Goal: Transaction & Acquisition: Purchase product/service

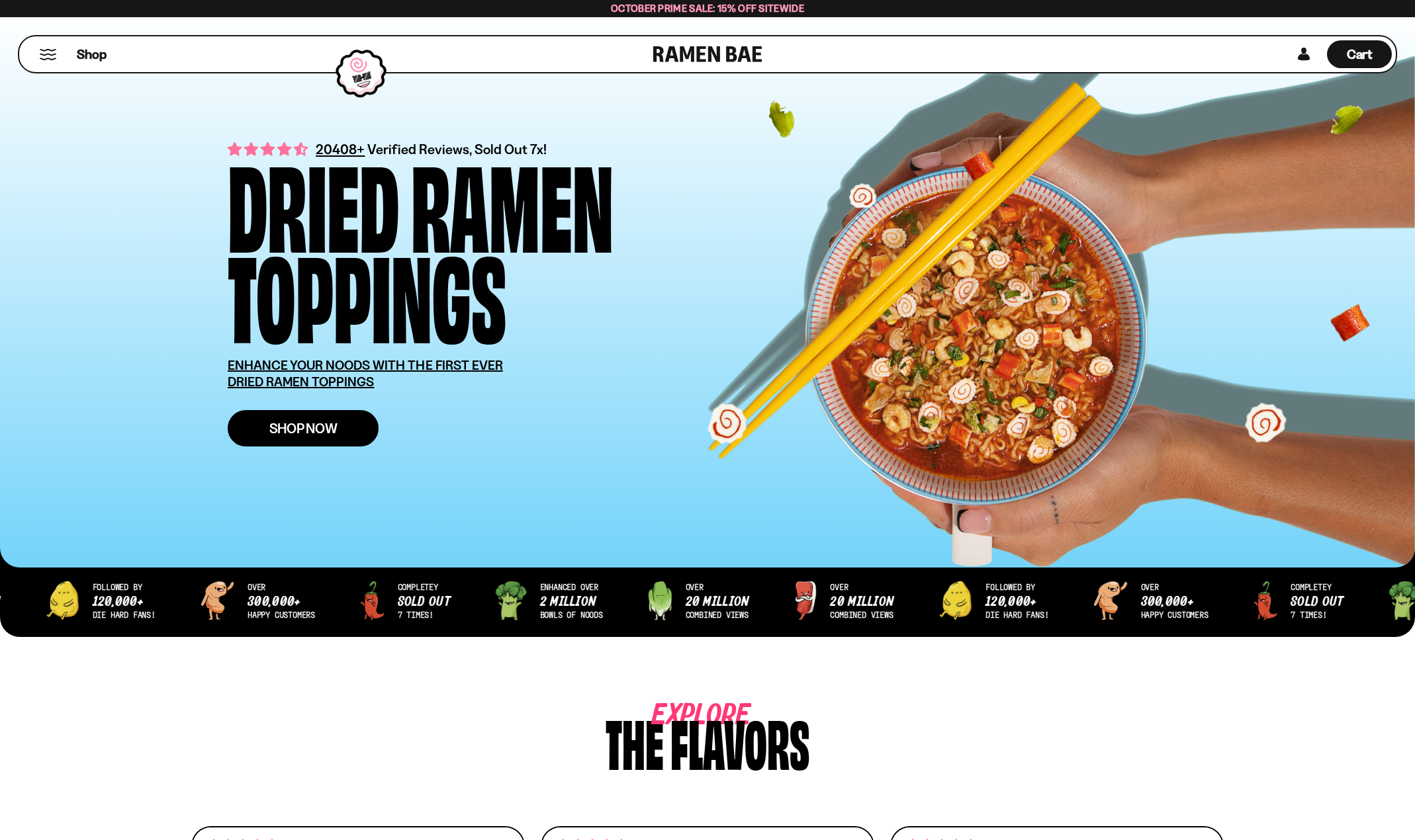
click at [322, 425] on span "Shop Now" at bounding box center [304, 428] width 68 height 14
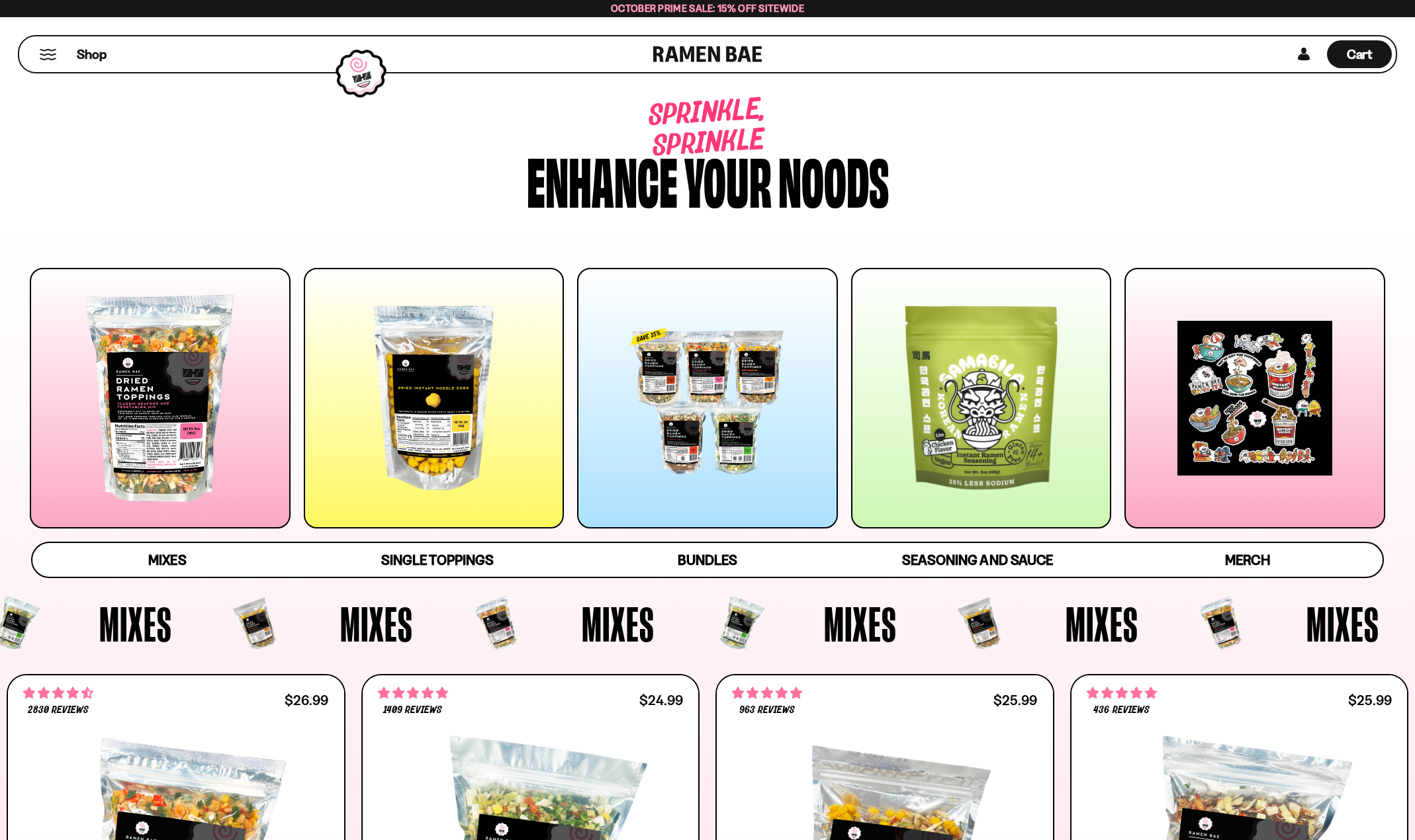
click at [213, 399] on div at bounding box center [160, 398] width 261 height 261
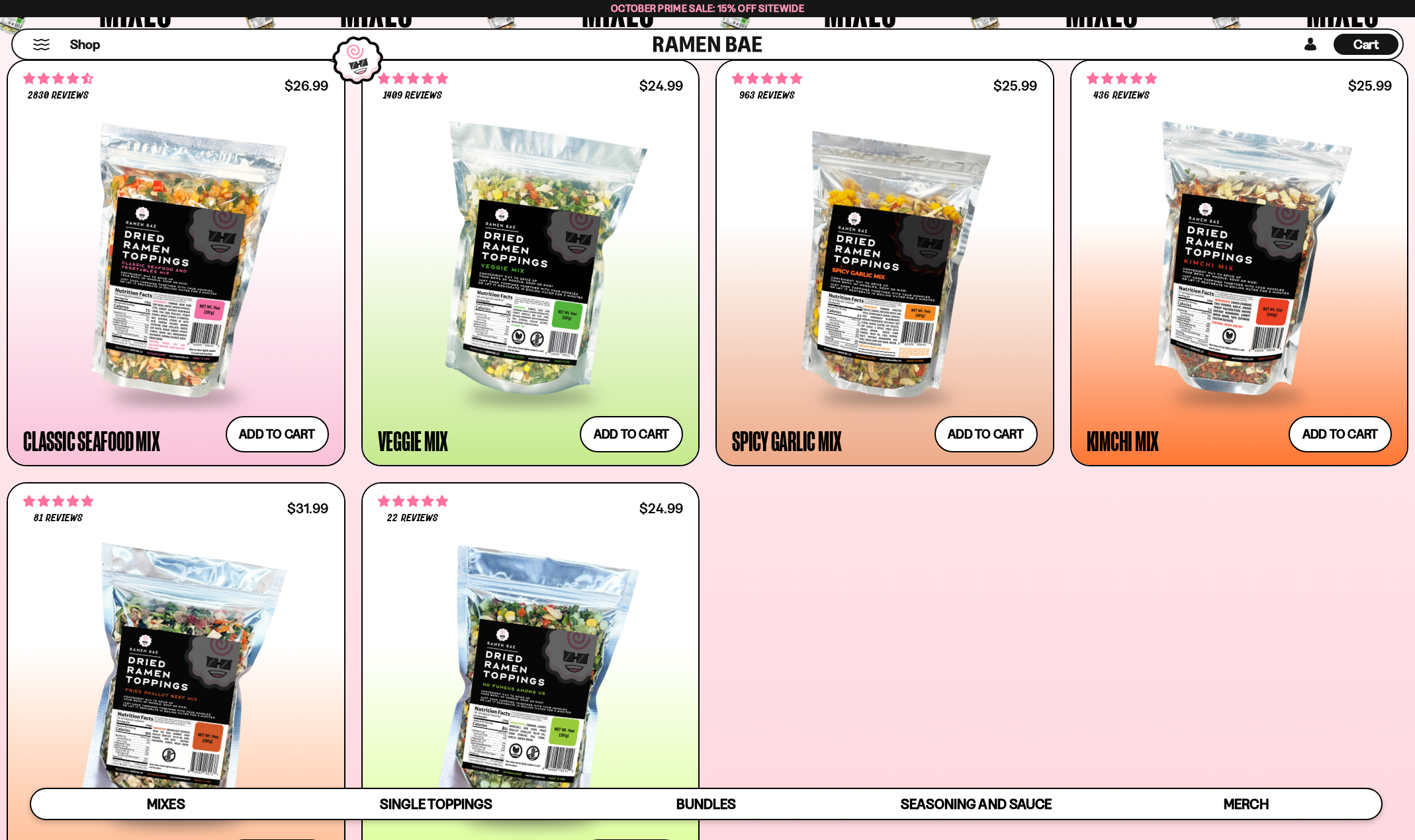
scroll to position [595, 0]
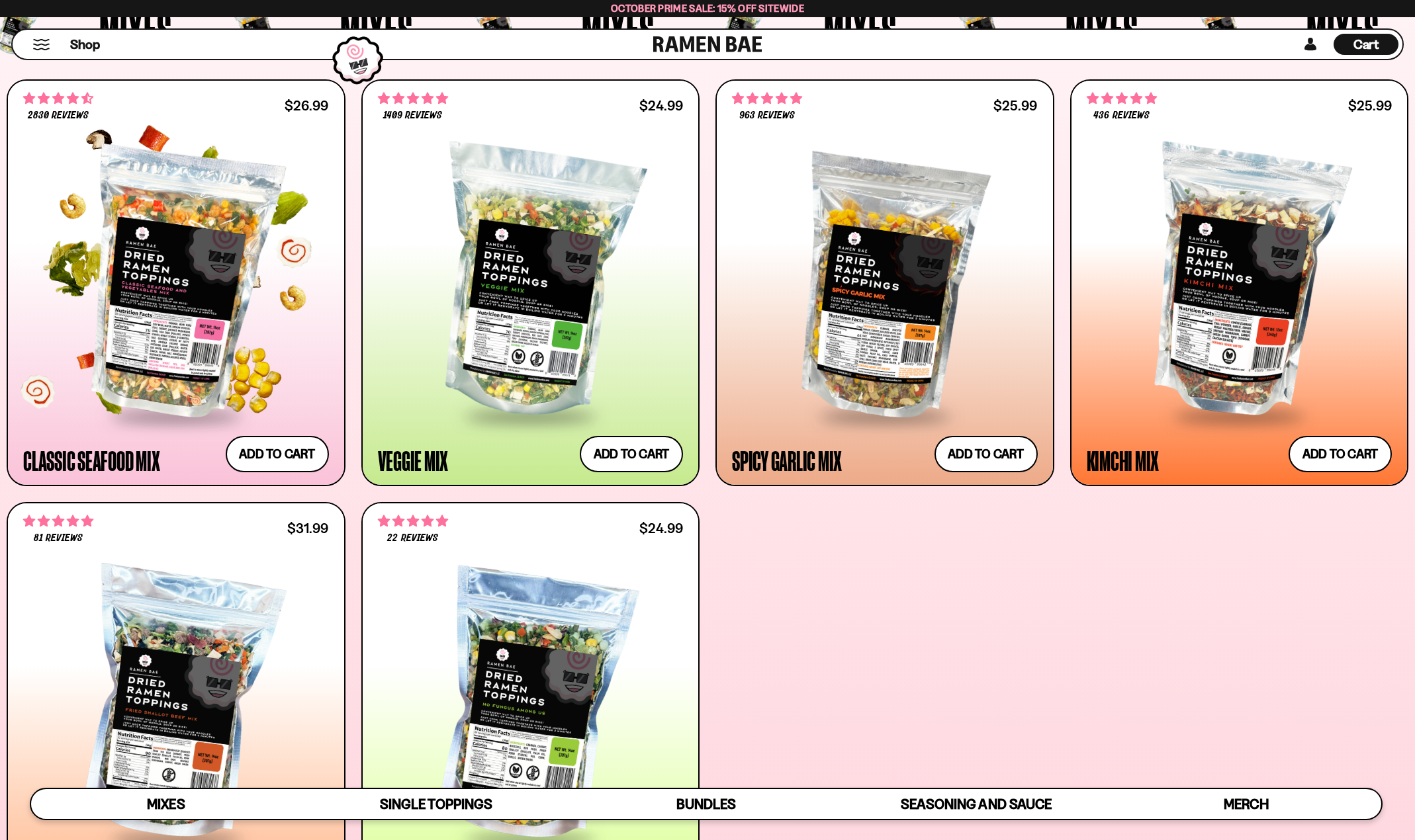
click at [193, 242] on div at bounding box center [176, 283] width 306 height 264
